Goal: Task Accomplishment & Management: Manage account settings

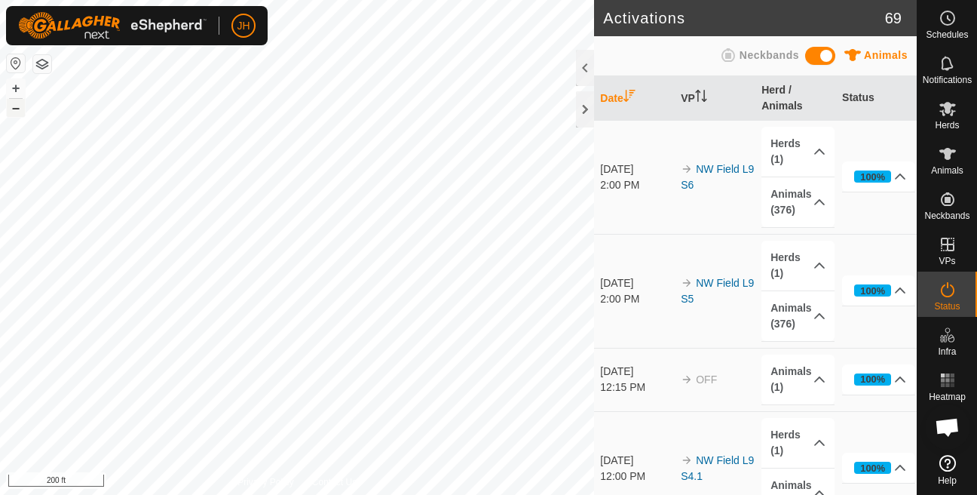
click at [11, 103] on button "–" at bounding box center [16, 108] width 18 height 18
click at [14, 93] on button "+" at bounding box center [16, 88] width 18 height 18
click at [17, 89] on button "+" at bounding box center [16, 88] width 18 height 18
click at [20, 96] on button "+" at bounding box center [16, 88] width 18 height 18
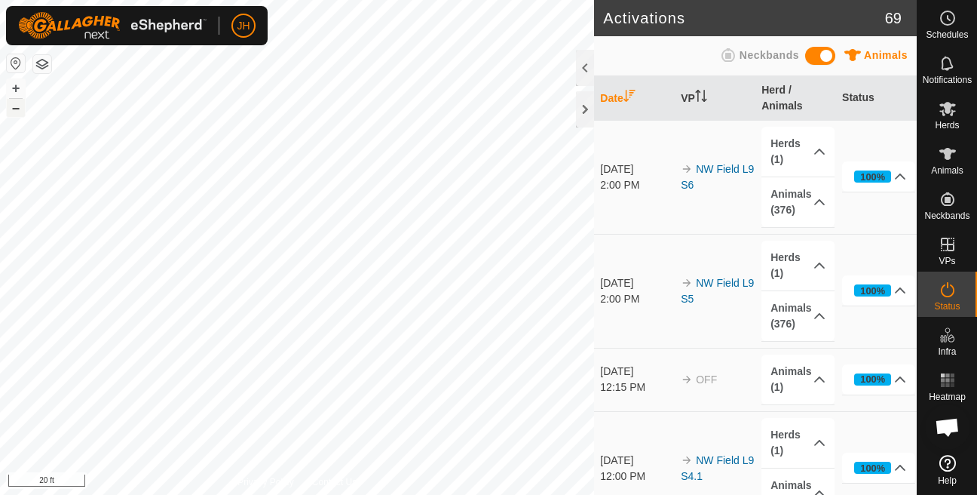
click at [17, 109] on button "–" at bounding box center [16, 108] width 18 height 18
click at [948, 69] on icon at bounding box center [947, 63] width 12 height 14
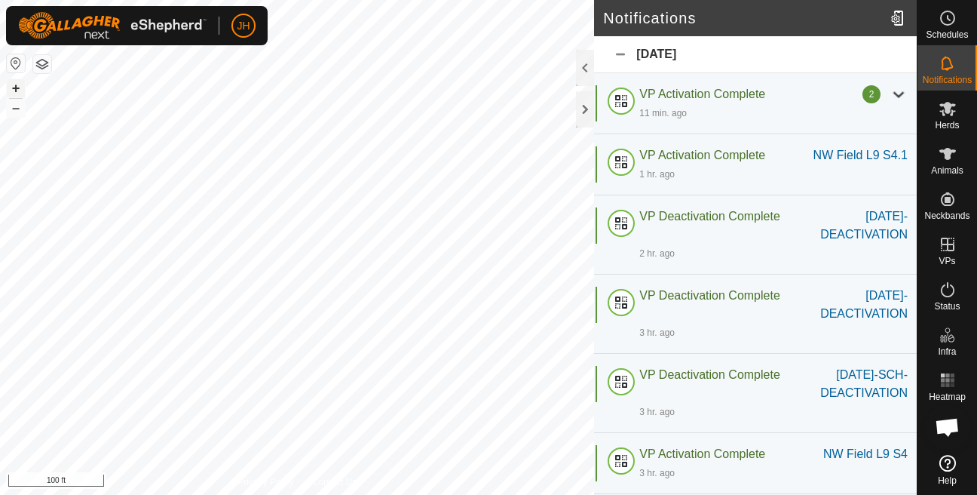
click at [11, 91] on button "+" at bounding box center [16, 88] width 18 height 18
click at [13, 103] on button "–" at bounding box center [16, 108] width 18 height 18
click at [938, 384] on es-heatmap-svg-icon at bounding box center [947, 380] width 27 height 24
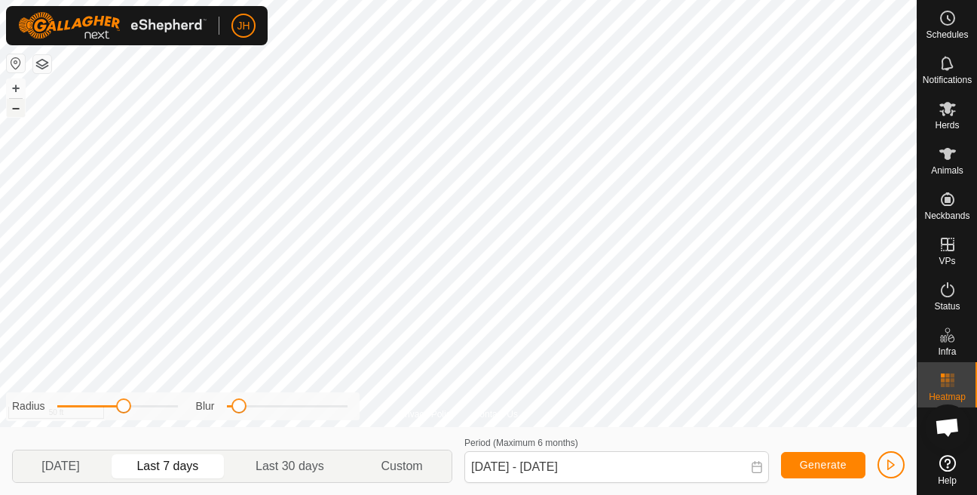
click at [18, 112] on button "–" at bounding box center [16, 108] width 18 height 18
click at [9, 89] on button "+" at bounding box center [16, 88] width 18 height 18
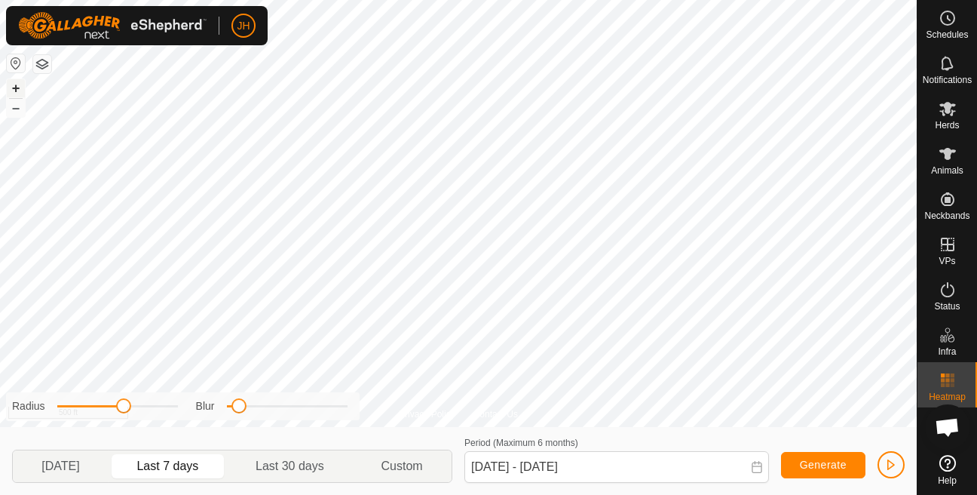
click at [9, 89] on button "+" at bounding box center [16, 88] width 18 height 18
click at [15, 88] on button "+" at bounding box center [16, 88] width 18 height 18
click at [17, 106] on button "–" at bounding box center [16, 108] width 18 height 18
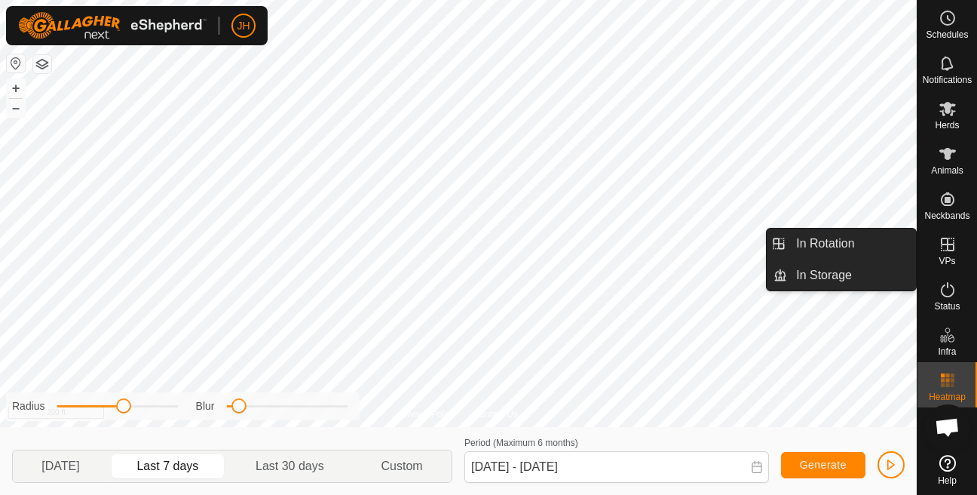
click at [884, 248] on link "In Rotation" at bounding box center [851, 243] width 129 height 30
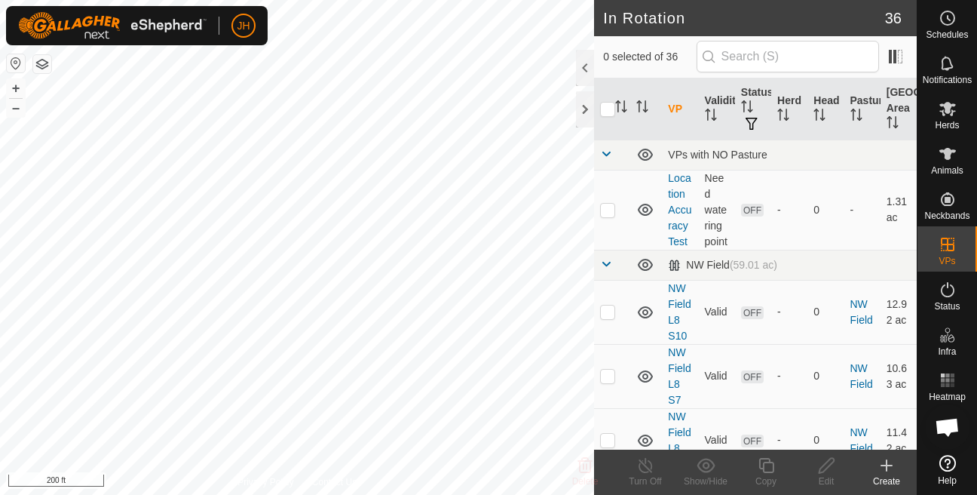
checkbox input "true"
click at [816, 461] on edit-svg-icon at bounding box center [826, 465] width 60 height 18
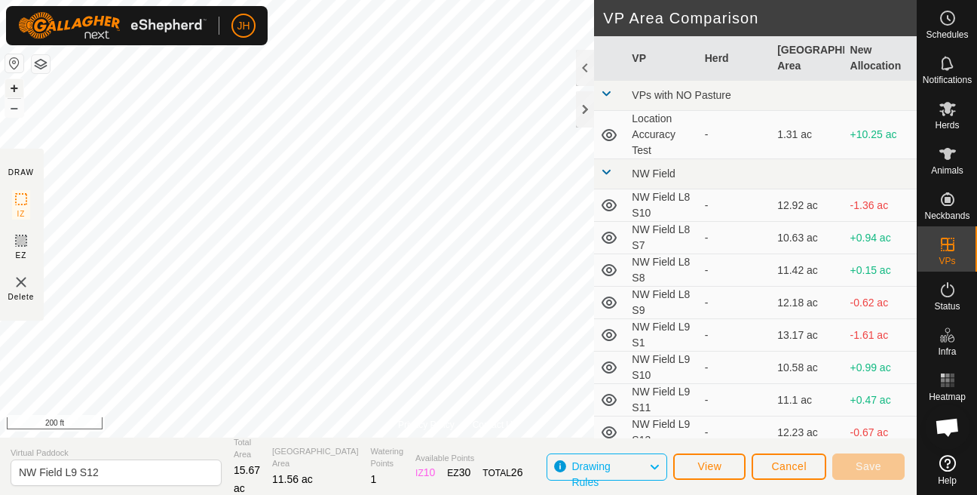
click at [18, 88] on button "+" at bounding box center [14, 88] width 18 height 18
click at [856, 468] on span "Save" at bounding box center [869, 466] width 26 height 12
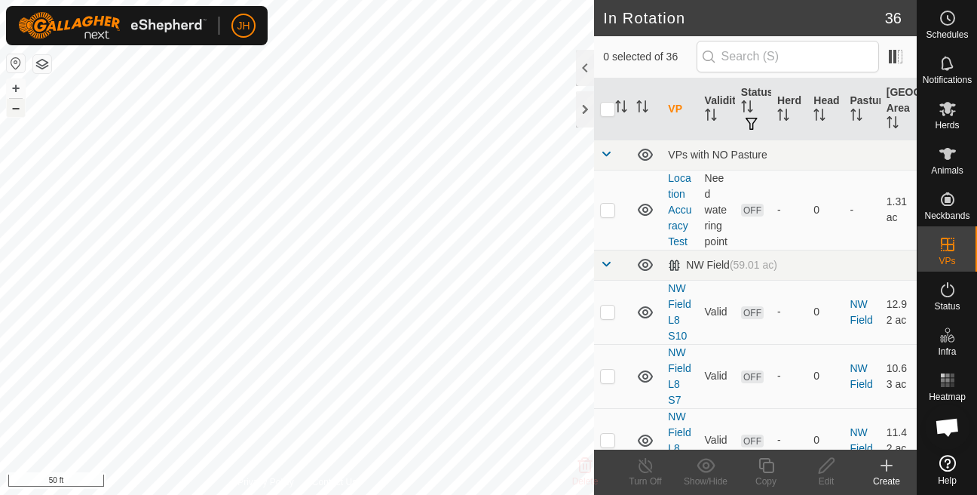
click at [11, 107] on button "–" at bounding box center [16, 108] width 18 height 18
click at [139, 30] on div "JH Schedules Notifications Herds Animals Neckbands VPs Status Infra Heatmap Hel…" at bounding box center [488, 247] width 977 height 495
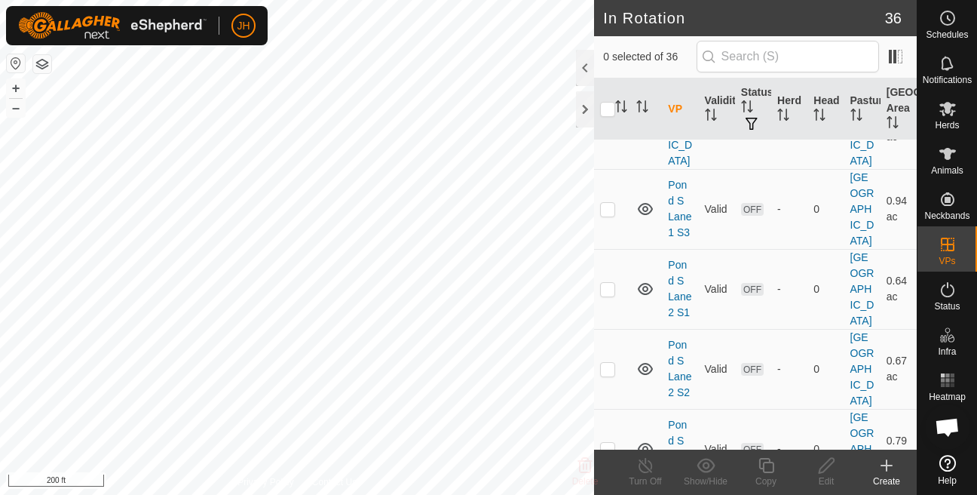
scroll to position [1798, 0]
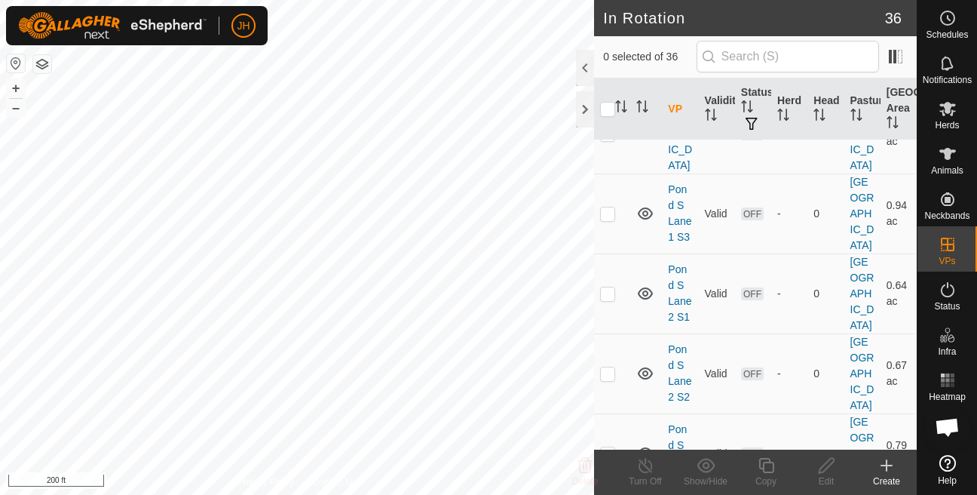
click at [605, 84] on span at bounding box center [606, 78] width 12 height 12
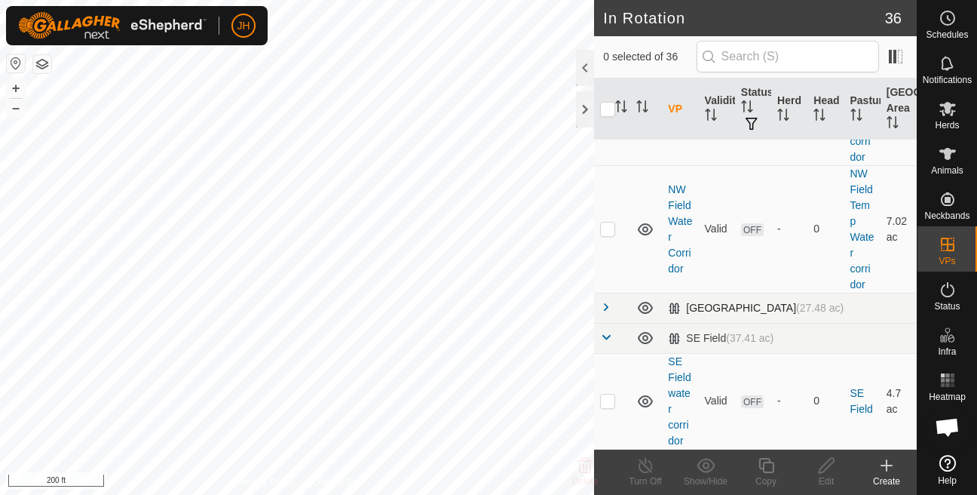
scroll to position [1711, 0]
click at [700, 332] on div "SE Field (37.41 ac)" at bounding box center [721, 338] width 106 height 13
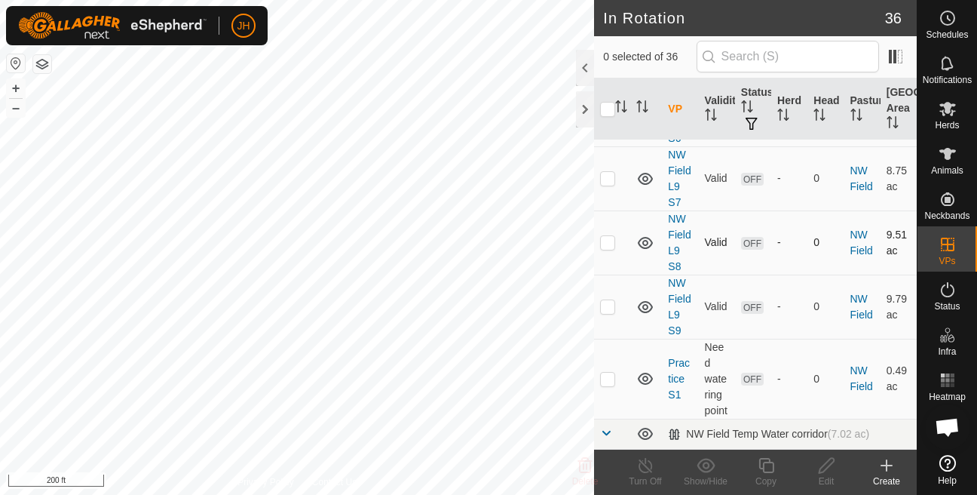
scroll to position [900, 0]
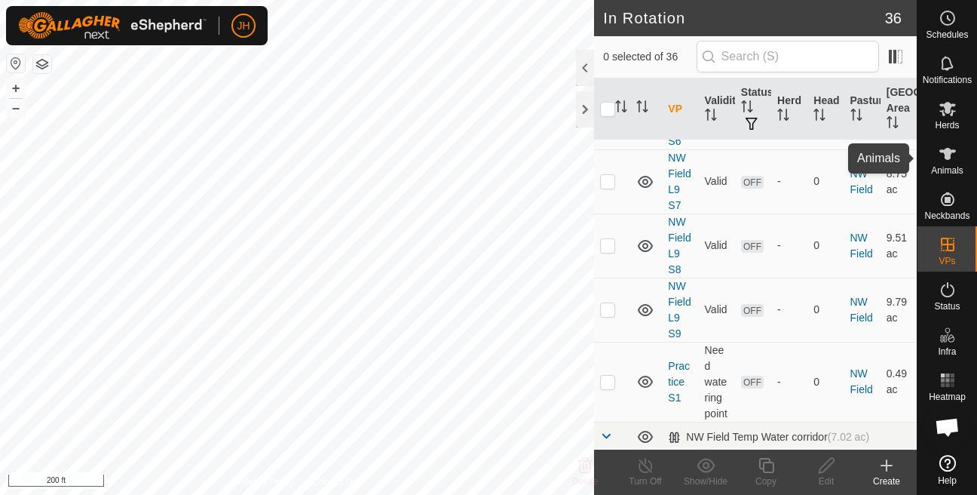
click at [938, 175] on span "Animals" at bounding box center [947, 170] width 32 height 9
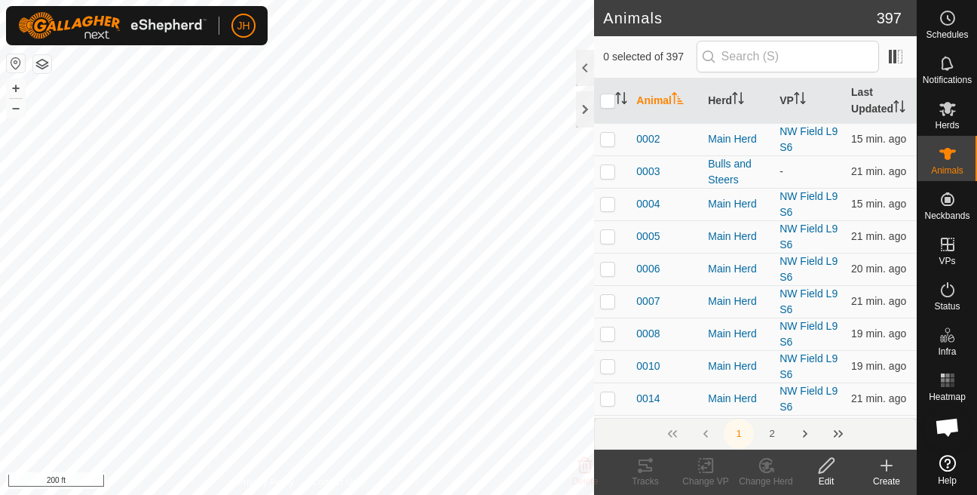
click at [891, 482] on div "Create" at bounding box center [887, 481] width 60 height 14
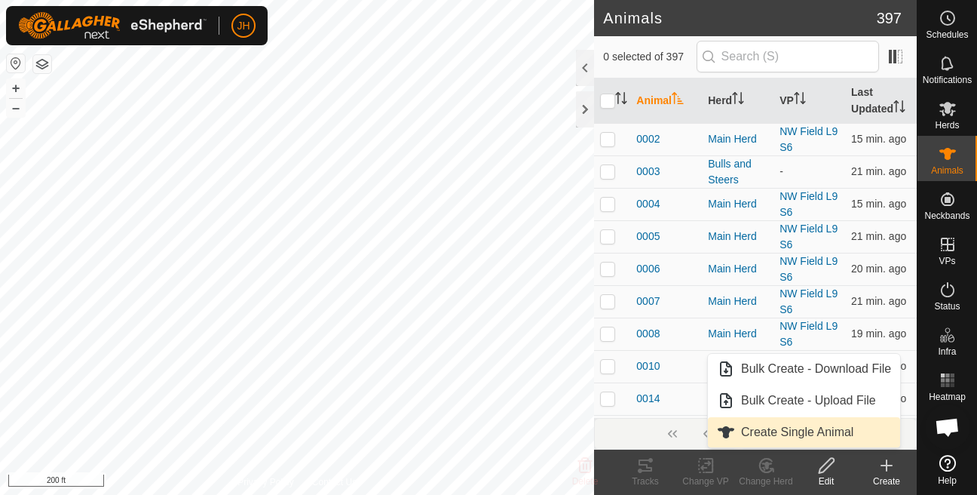
click at [840, 434] on link "Create Single Animal" at bounding box center [804, 432] width 192 height 30
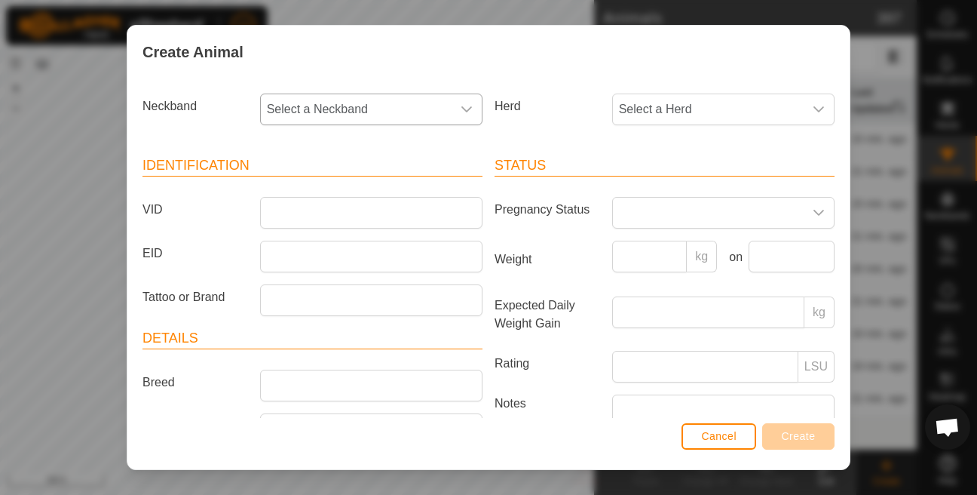
click at [345, 112] on span "Select a Neckband" at bounding box center [356, 109] width 191 height 30
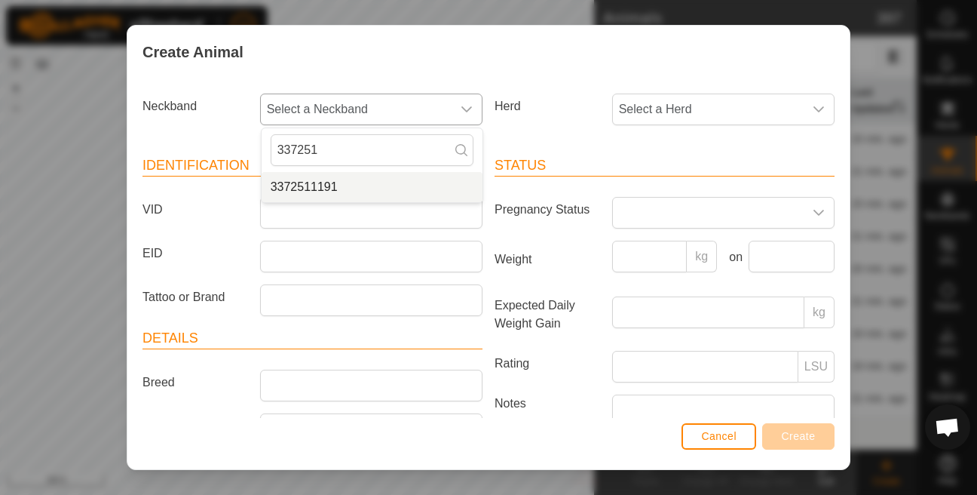
type input "337251"
click at [319, 188] on li "3372511191" at bounding box center [372, 187] width 221 height 30
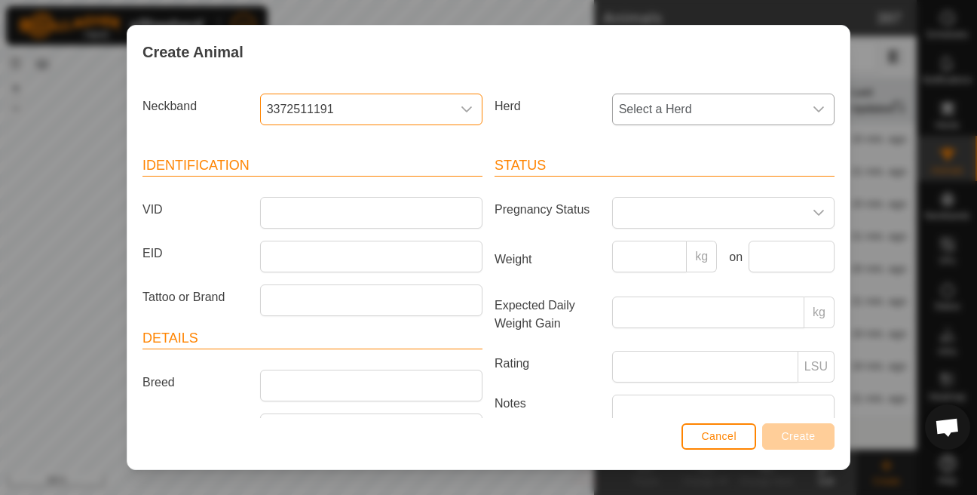
click at [719, 121] on span "Select a Herd" at bounding box center [708, 109] width 191 height 30
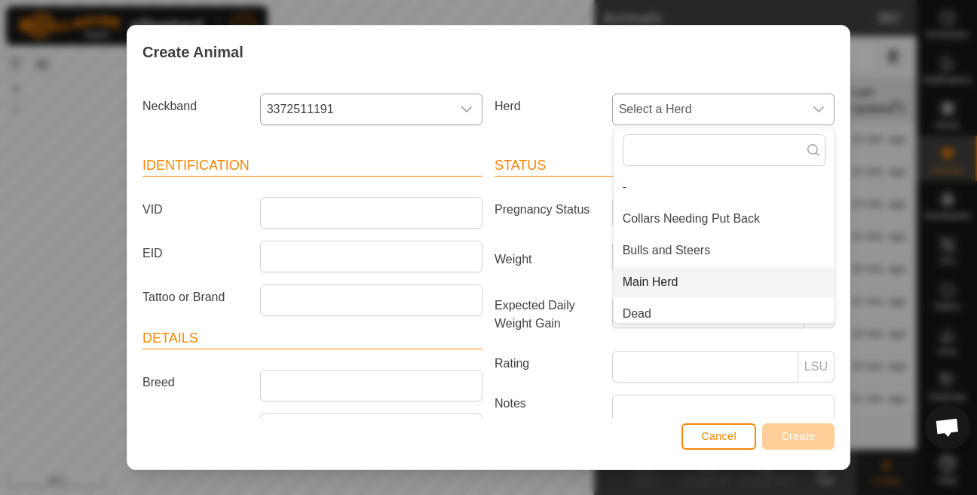
click at [657, 290] on li "Main Herd" at bounding box center [724, 282] width 221 height 30
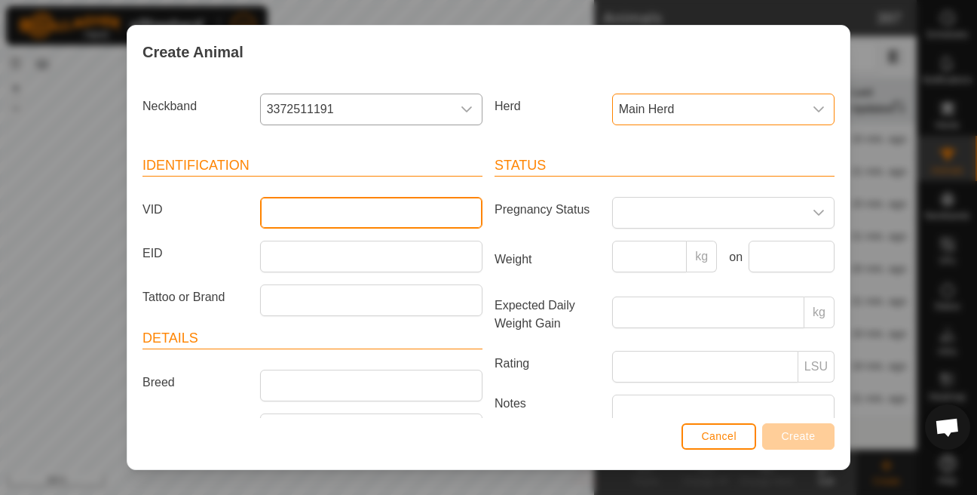
click at [393, 207] on input "VID" at bounding box center [371, 213] width 222 height 32
type input "6895"
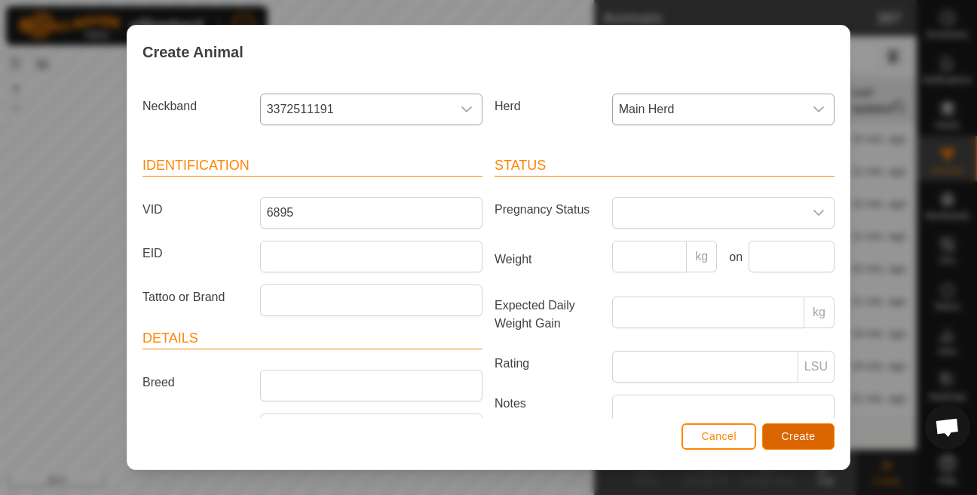
click at [805, 437] on span "Create" at bounding box center [799, 436] width 34 height 12
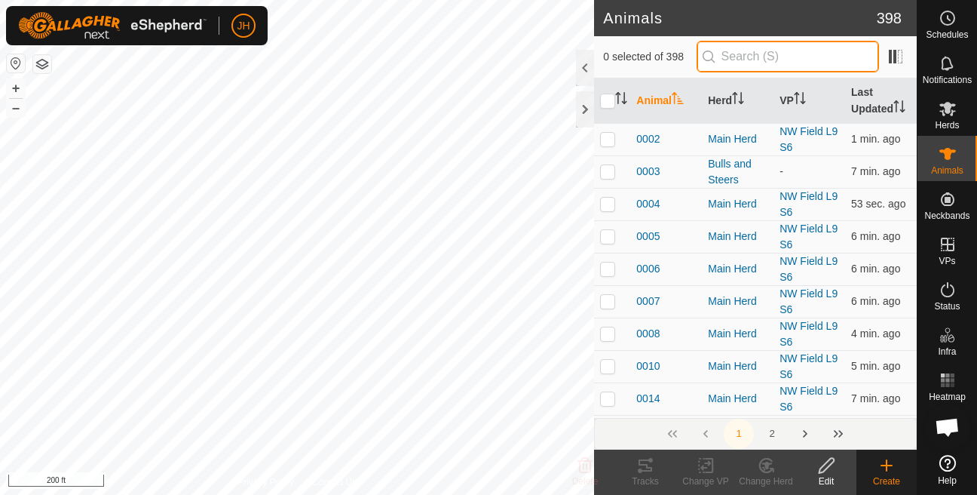
click at [735, 60] on input "text" at bounding box center [788, 57] width 182 height 32
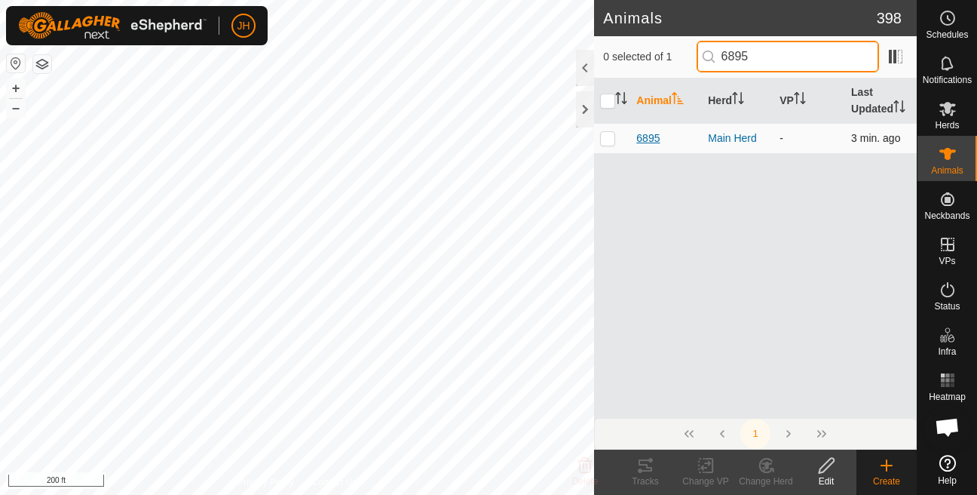
type input "6895"
click at [650, 146] on span "6895" at bounding box center [647, 138] width 23 height 16
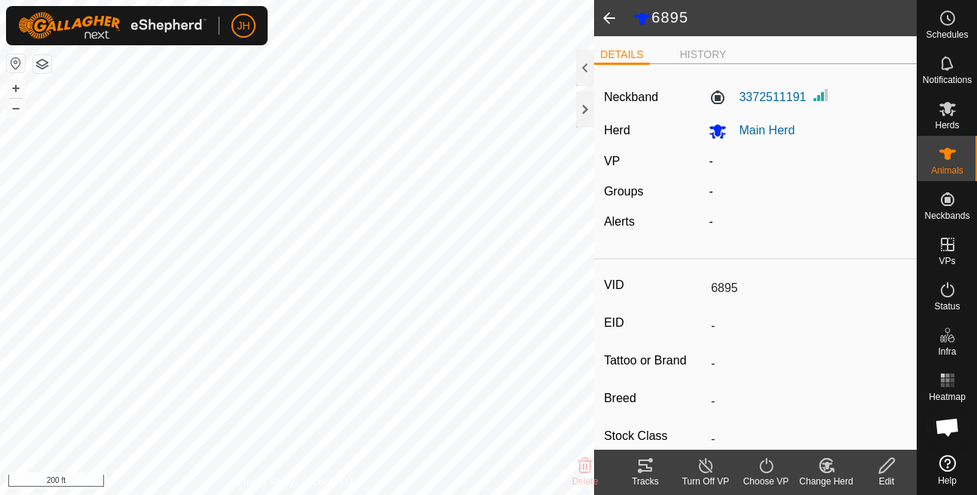
click at [602, 17] on span at bounding box center [609, 18] width 30 height 36
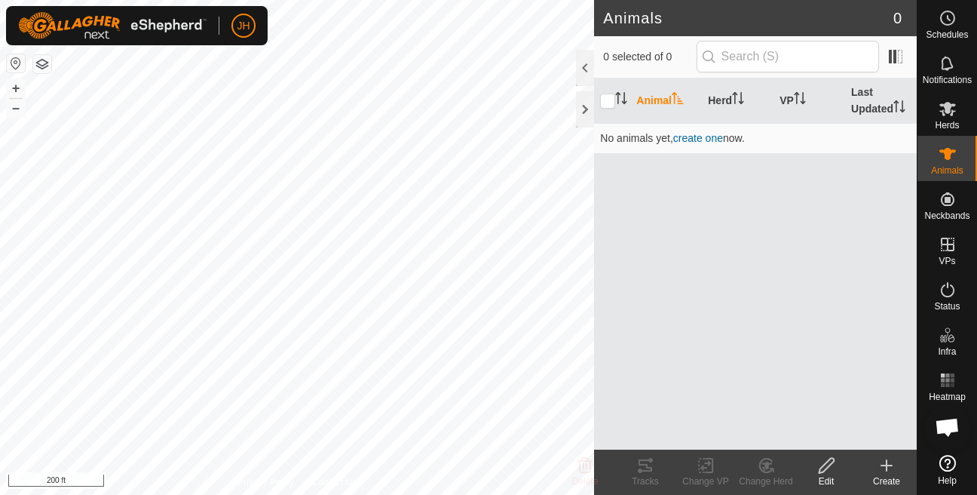
click at [880, 470] on icon at bounding box center [887, 465] width 18 height 18
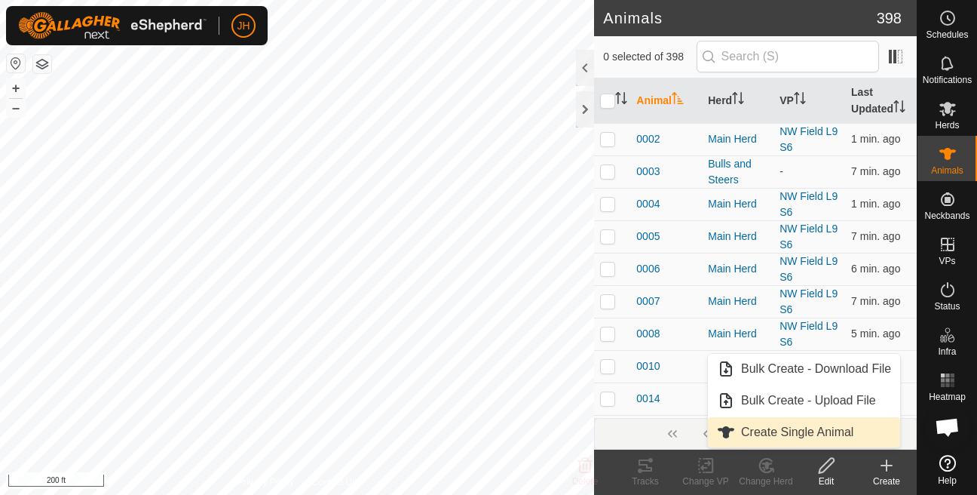
click at [830, 440] on span "Create Single Animal" at bounding box center [797, 432] width 112 height 18
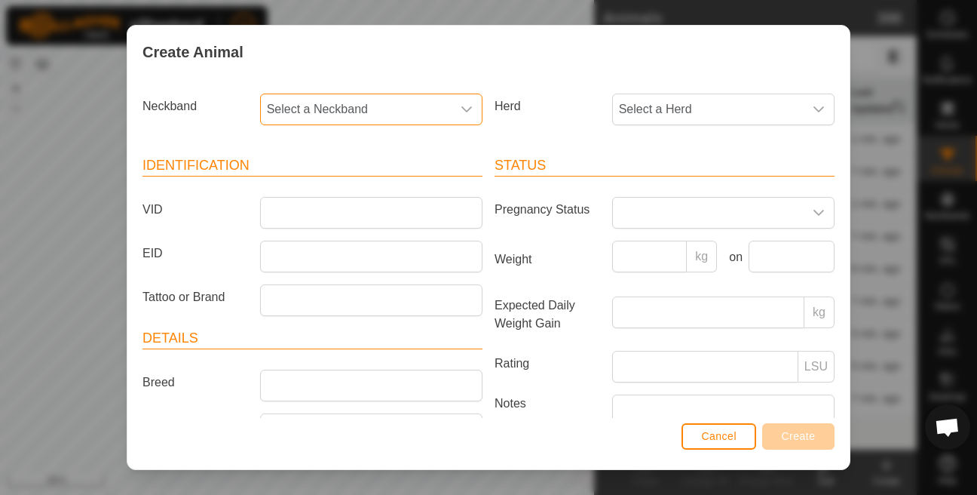
click at [438, 116] on span "Select a Neckband" at bounding box center [356, 109] width 191 height 30
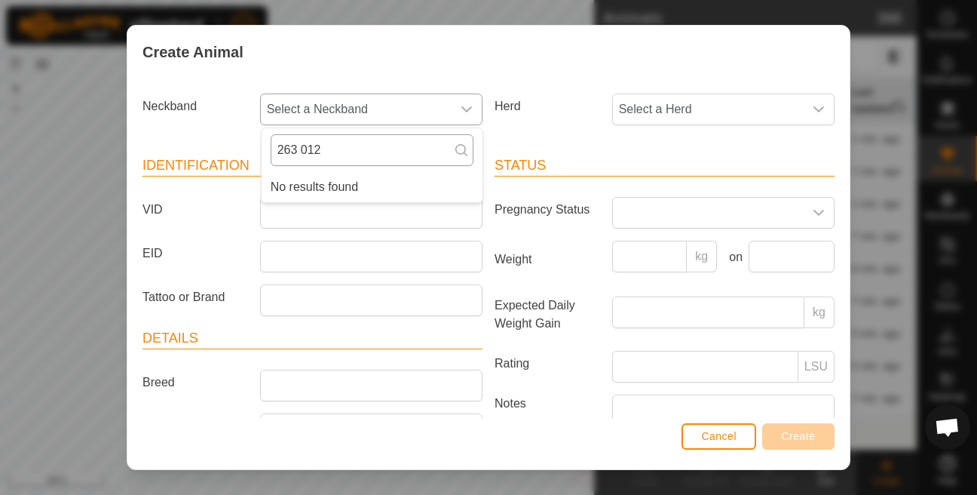
click at [305, 152] on input "263 012" at bounding box center [372, 150] width 203 height 32
type input "263012"
click at [299, 180] on li "2630128727" at bounding box center [372, 187] width 221 height 30
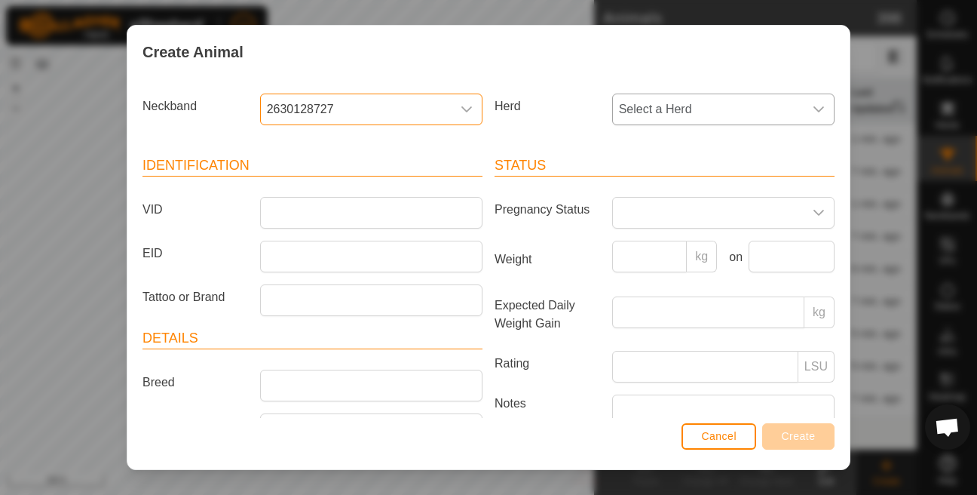
click at [681, 114] on span "Select a Herd" at bounding box center [708, 109] width 191 height 30
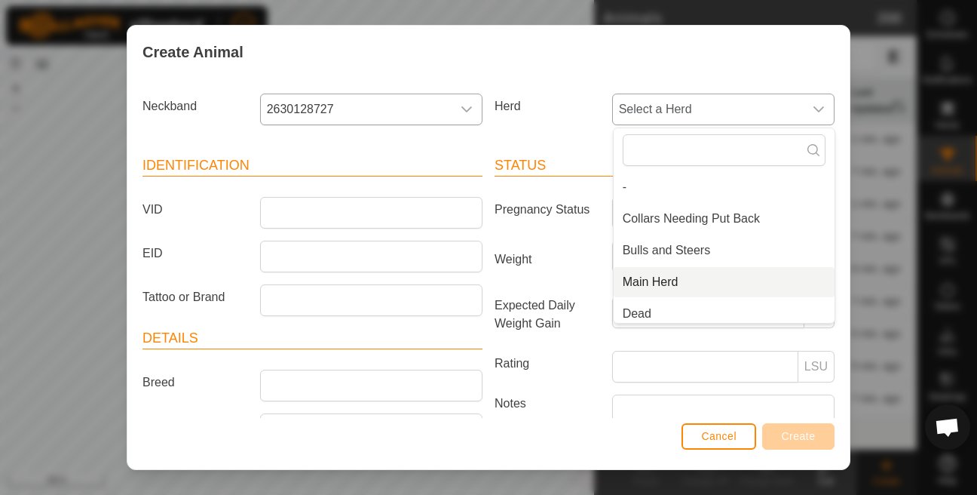
click at [671, 287] on li "Main Herd" at bounding box center [724, 282] width 221 height 30
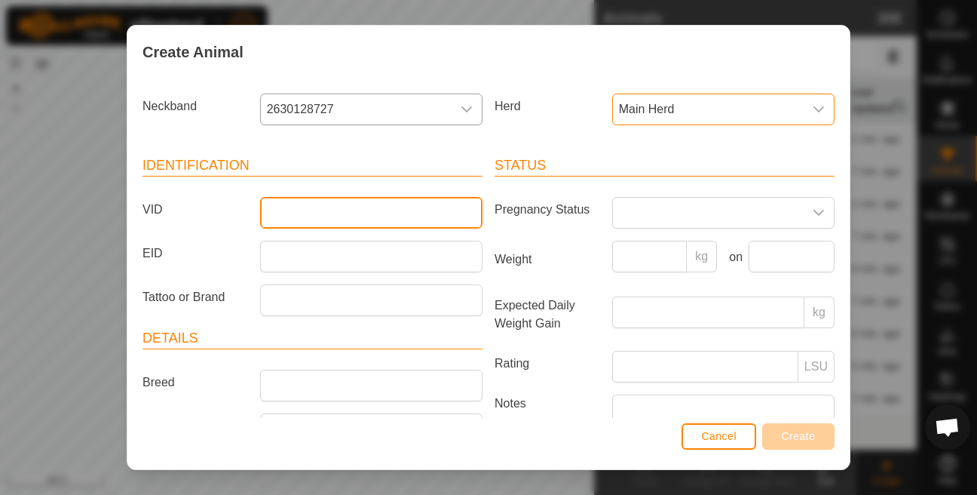
click at [396, 217] on input "VID" at bounding box center [371, 213] width 222 height 32
type input "0012"
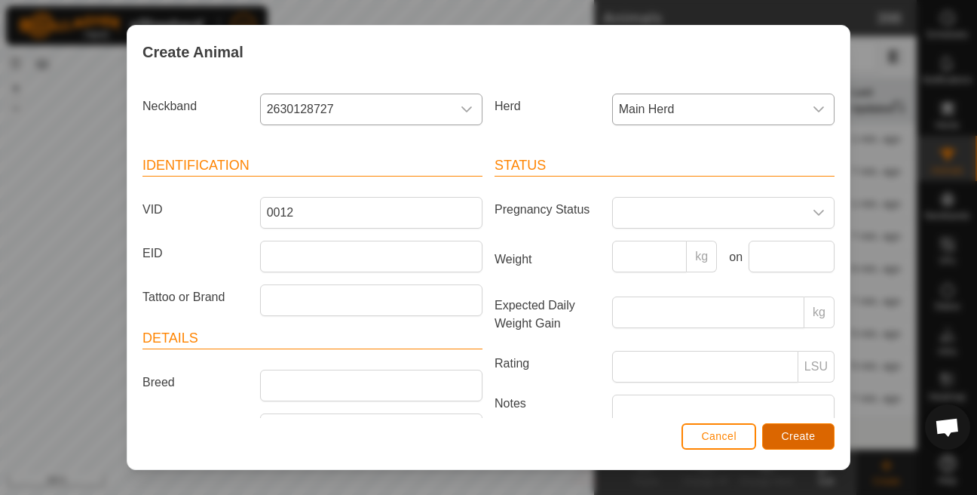
click at [792, 437] on span "Create" at bounding box center [799, 436] width 34 height 12
